Goal: Check status: Check status

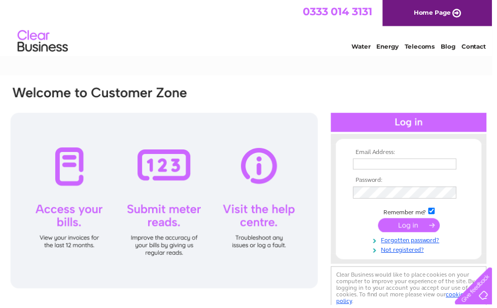
click at [430, 167] on input "text" at bounding box center [408, 165] width 104 height 11
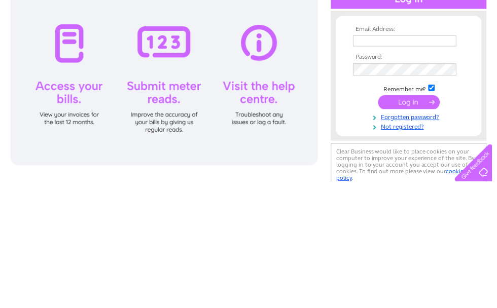
scroll to position [124, 0]
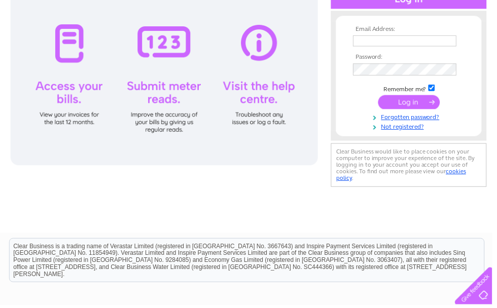
type input "[EMAIL_ADDRESS][DOMAIN_NAME]"
click at [440, 105] on input "submit" at bounding box center [413, 103] width 62 height 14
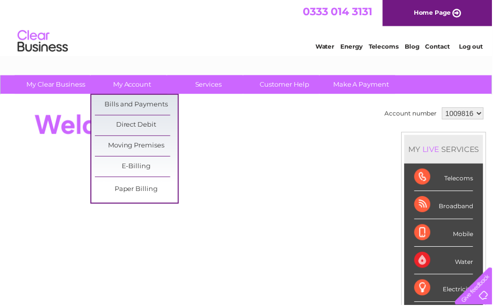
click at [112, 106] on link "Bills and Payments" at bounding box center [138, 106] width 84 height 20
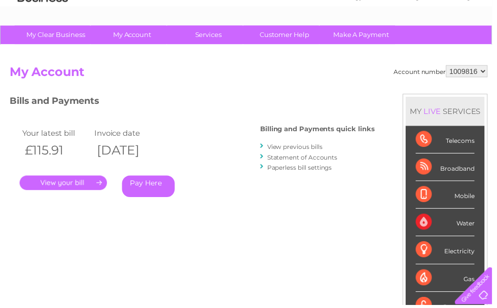
scroll to position [47, 0]
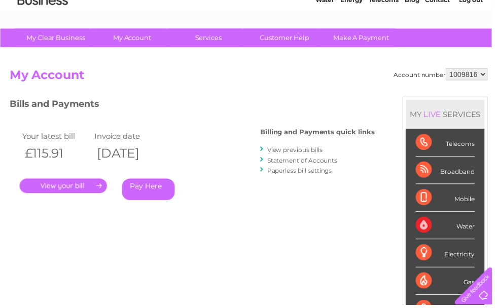
click at [61, 187] on link "." at bounding box center [64, 187] width 88 height 15
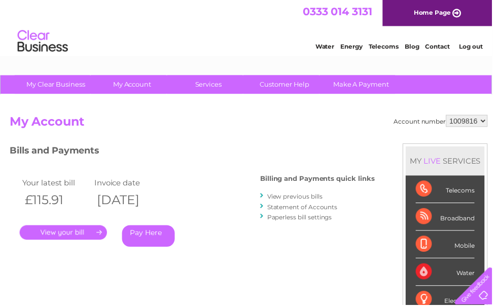
click at [325, 197] on link "View previous bills" at bounding box center [298, 199] width 56 height 8
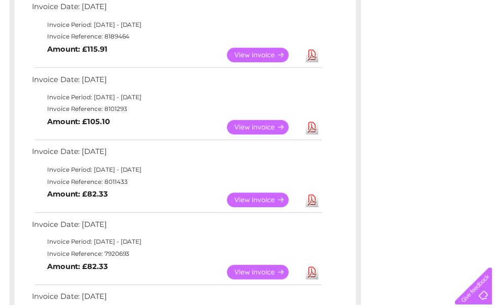
scroll to position [187, 0]
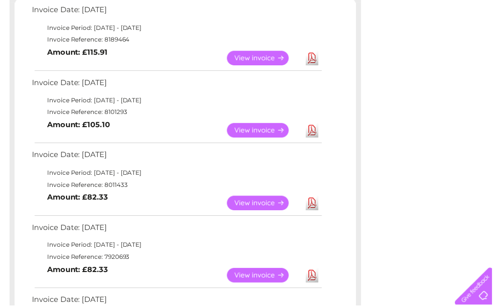
click at [273, 57] on link "View" at bounding box center [266, 58] width 75 height 15
